Goal: Book appointment/travel/reservation

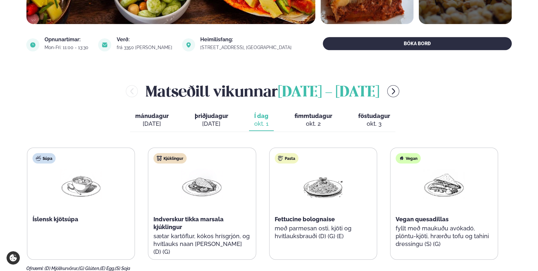
scroll to position [224, 0]
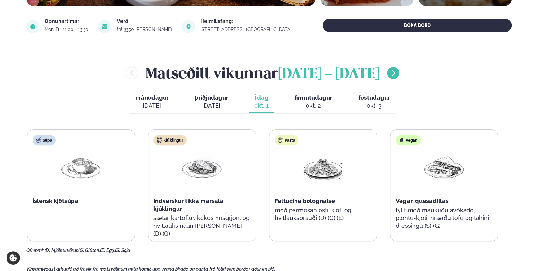
click at [395, 72] on icon "menu-btn-right" at bounding box center [393, 73] width 3 height 6
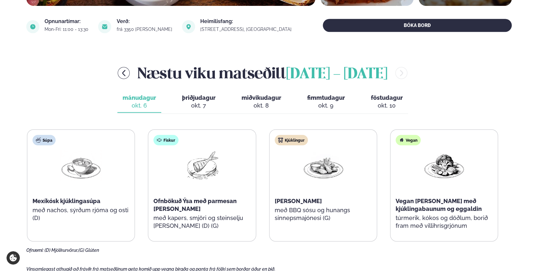
click at [198, 103] on div "okt. 7" at bounding box center [198, 106] width 33 height 8
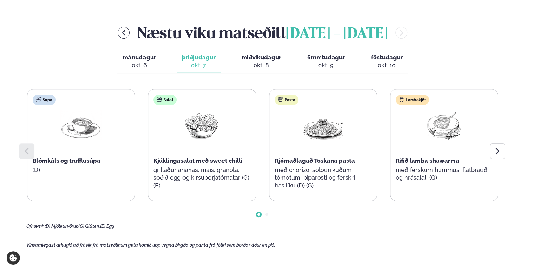
scroll to position [276, 0]
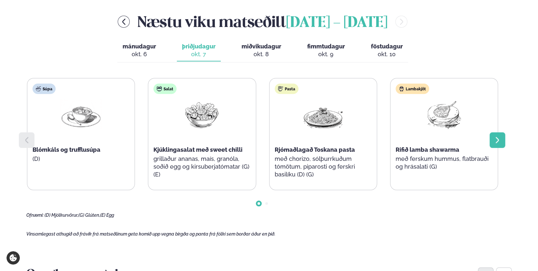
click at [497, 140] on icon at bounding box center [498, 140] width 8 height 8
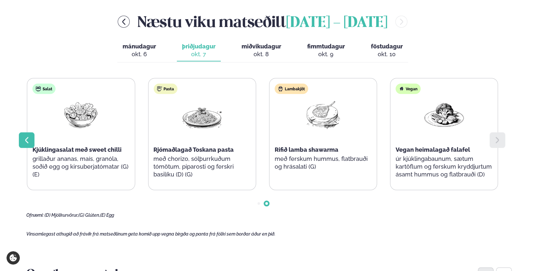
click at [27, 139] on icon at bounding box center [27, 140] width 8 height 8
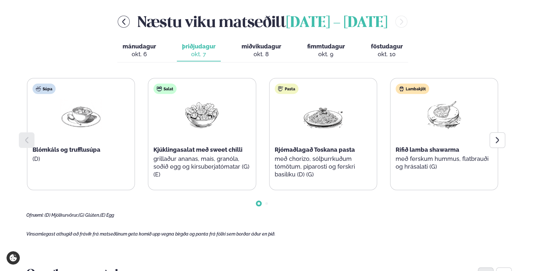
click at [28, 142] on icon at bounding box center [26, 140] width 3 height 6
click at [214, 57] on div "okt. 7" at bounding box center [198, 54] width 33 height 8
click at [503, 140] on div at bounding box center [498, 140] width 16 height 16
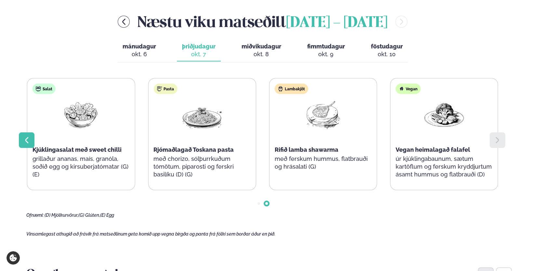
click at [31, 139] on div at bounding box center [27, 140] width 16 height 16
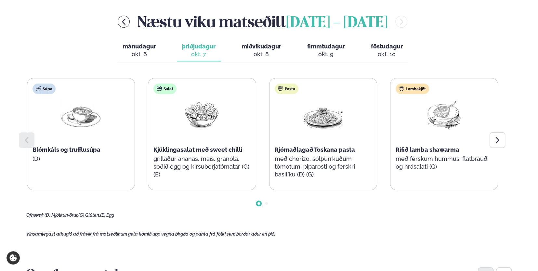
click at [31, 139] on div at bounding box center [27, 140] width 16 height 16
